Goal: Book appointment/travel/reservation

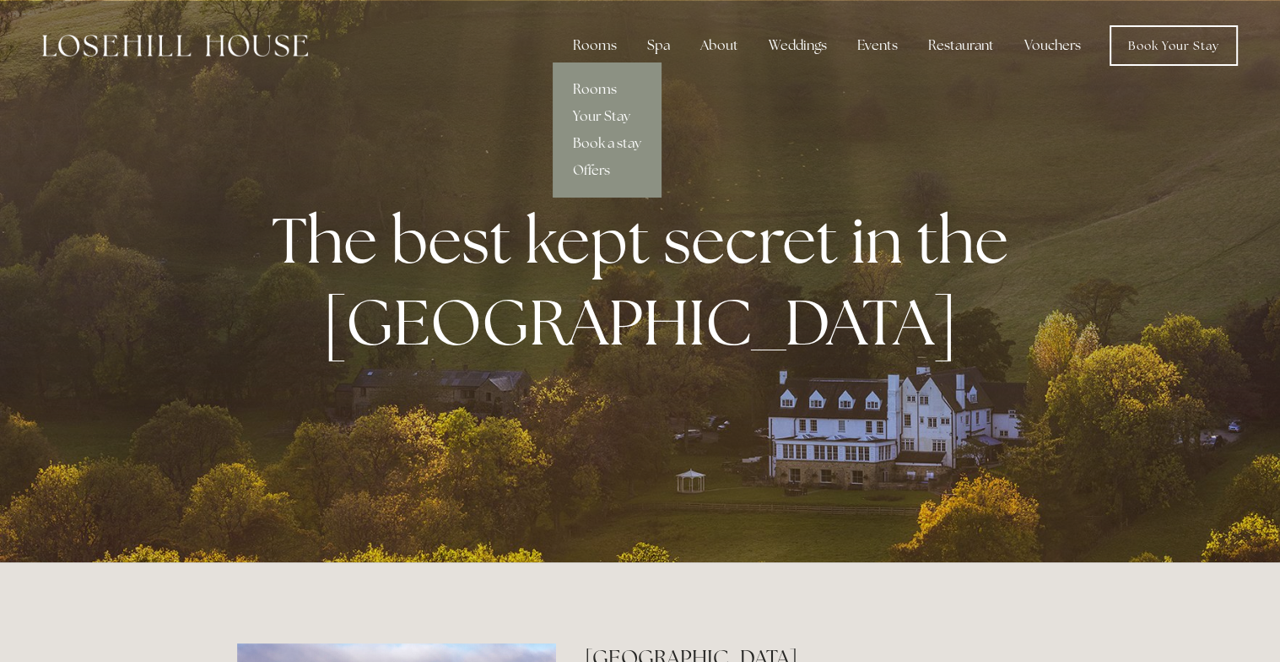
click at [608, 82] on link "Rooms" at bounding box center [607, 89] width 109 height 27
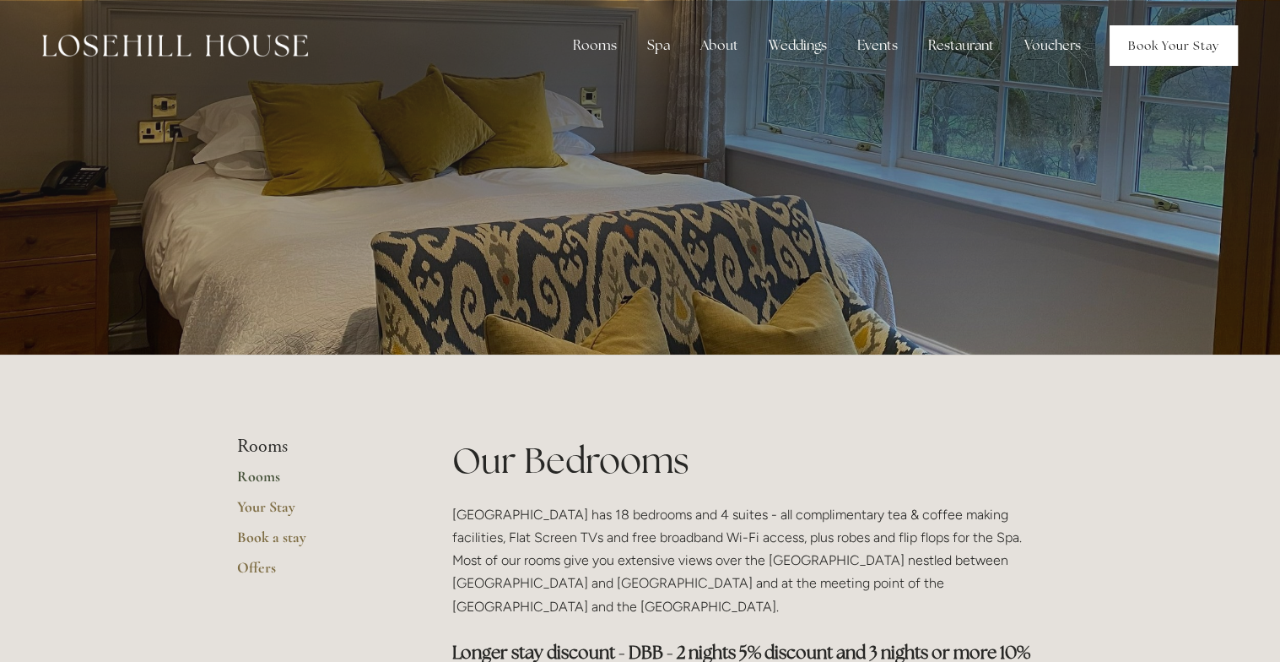
click at [1188, 41] on link "Book Your Stay" at bounding box center [1174, 45] width 128 height 41
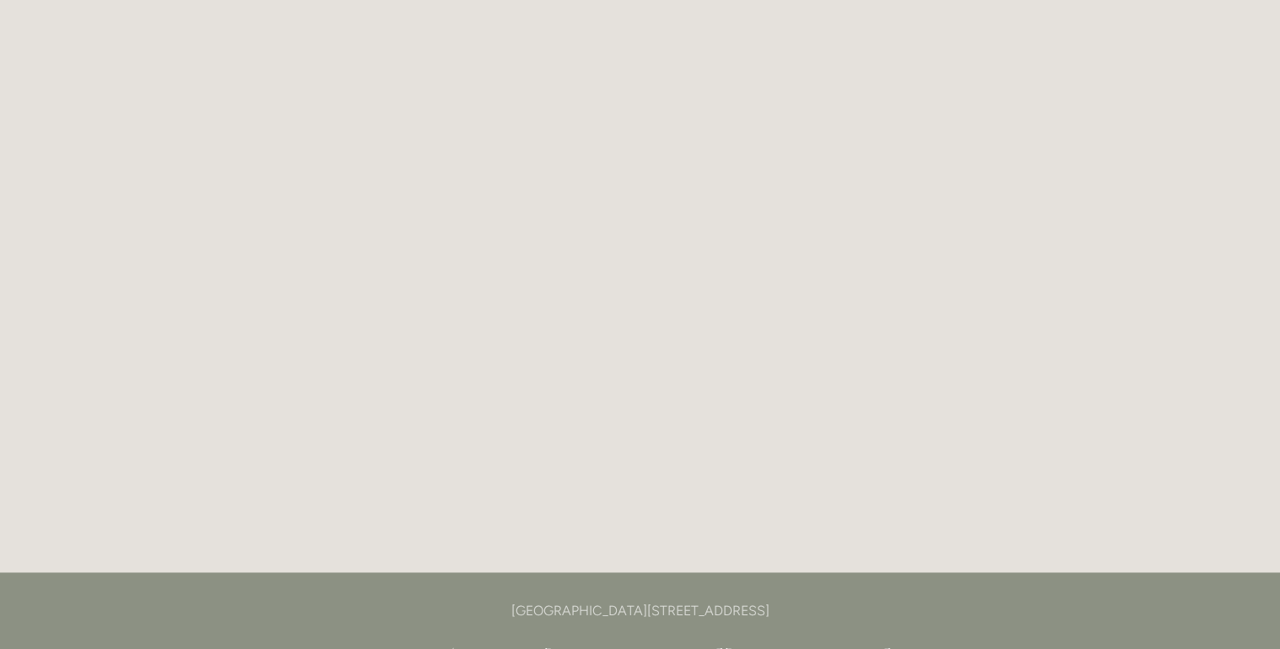
scroll to position [2791, 0]
